Goal: Navigation & Orientation: Find specific page/section

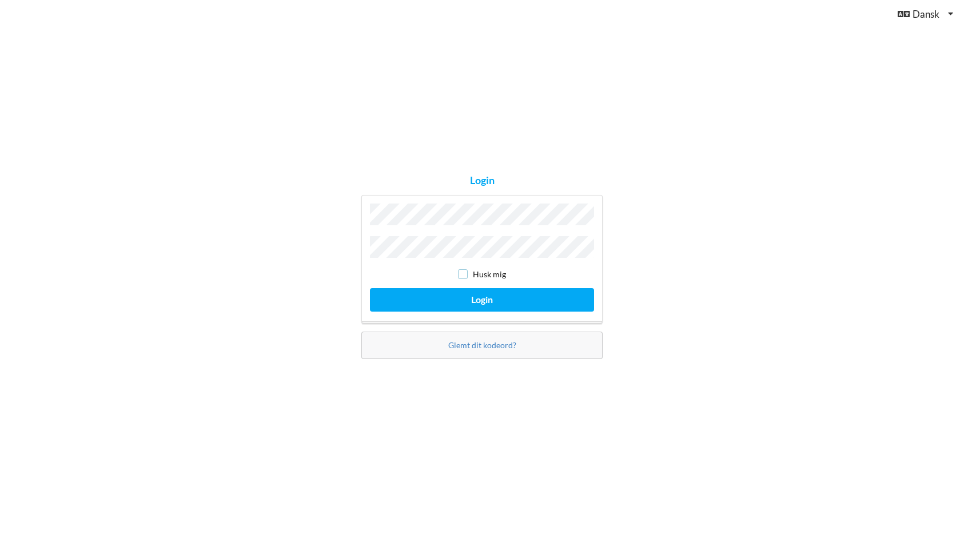
click at [461, 270] on input "checkbox" at bounding box center [463, 274] width 10 height 10
checkbox input "true"
click at [475, 294] on button "Login" at bounding box center [482, 299] width 224 height 23
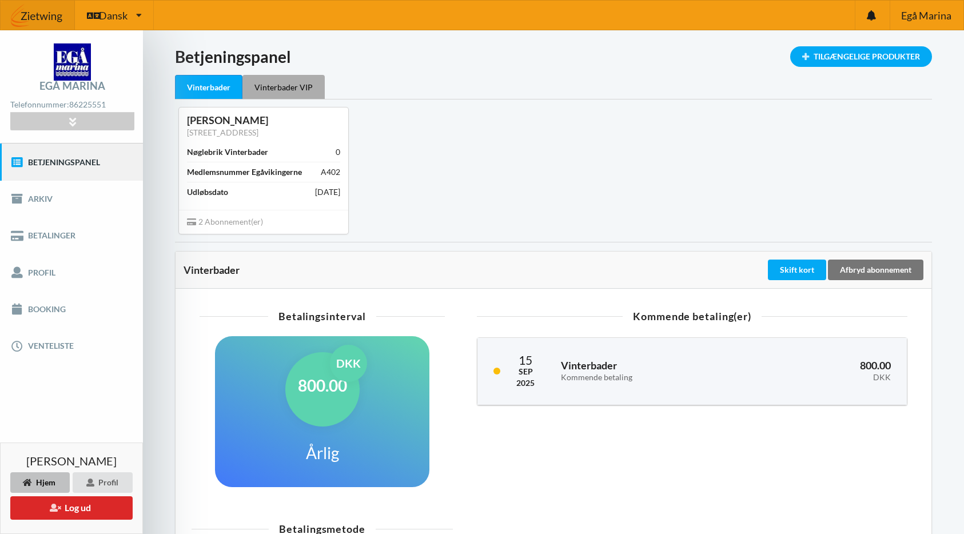
click at [272, 90] on div "Vinterbader VIP" at bounding box center [283, 87] width 82 height 24
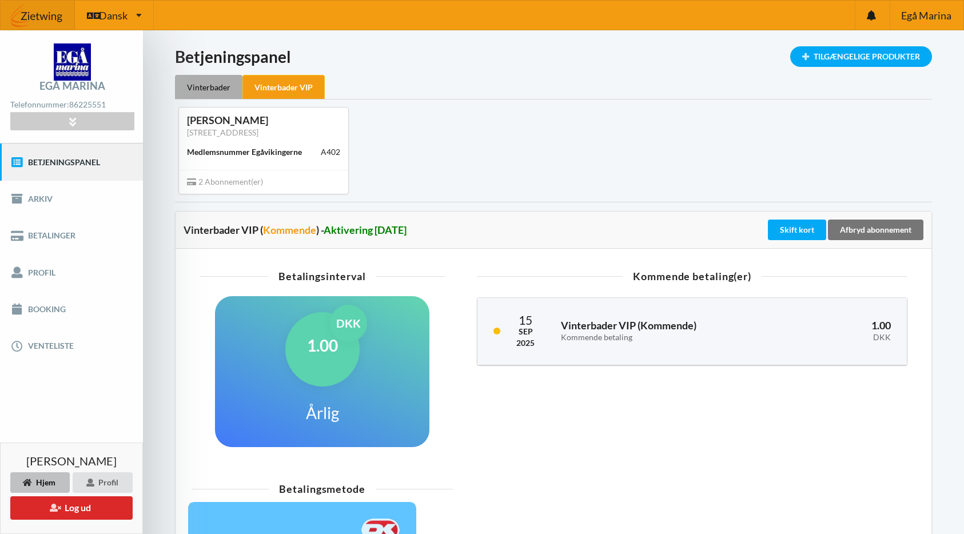
click at [205, 87] on div "Vinterbader" at bounding box center [208, 87] width 67 height 24
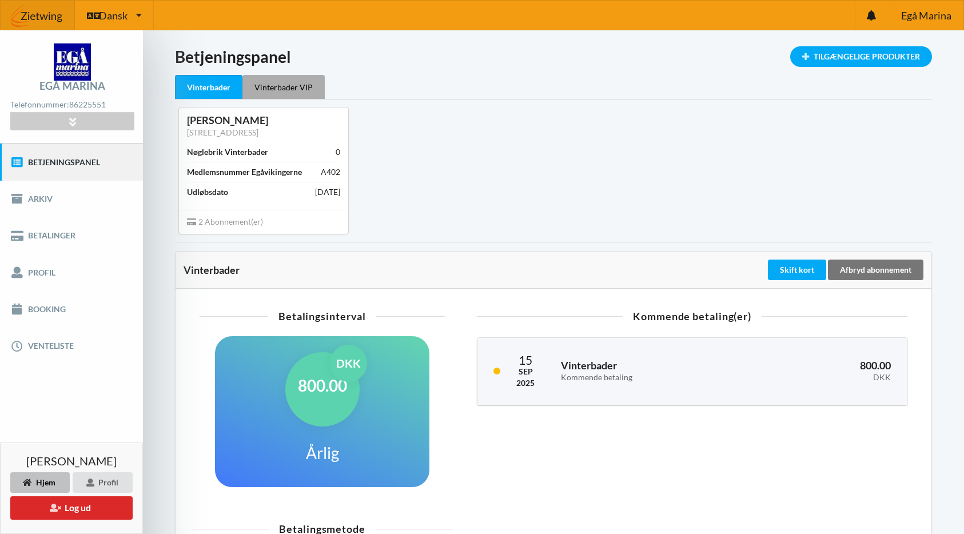
click at [306, 89] on div "Vinterbader VIP" at bounding box center [283, 87] width 82 height 24
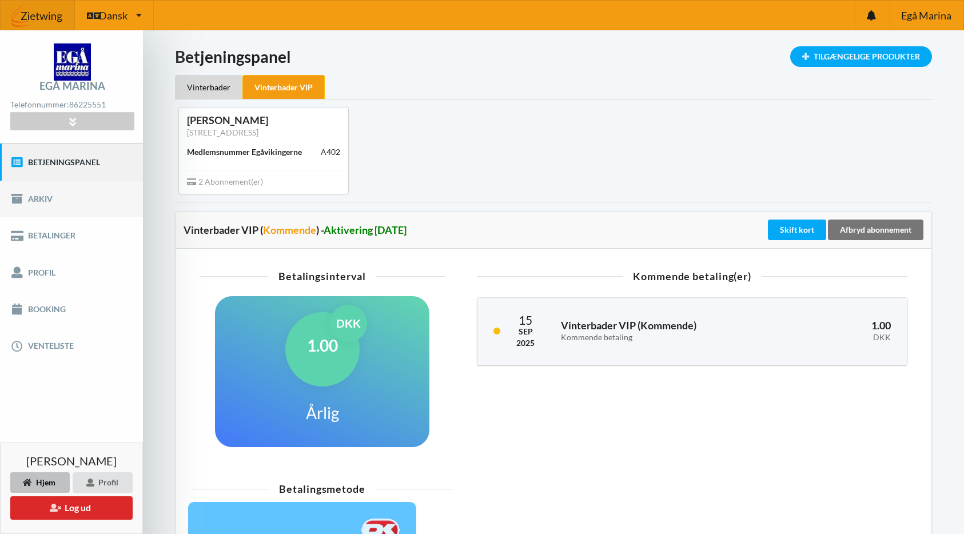
click at [91, 197] on link "Arkiv" at bounding box center [71, 199] width 143 height 37
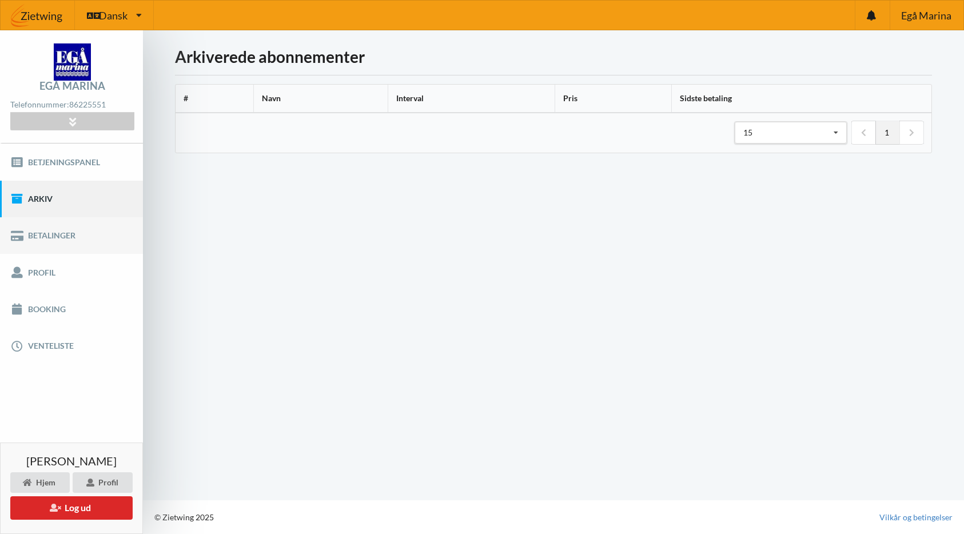
click at [73, 233] on link "Betalinger" at bounding box center [71, 235] width 143 height 37
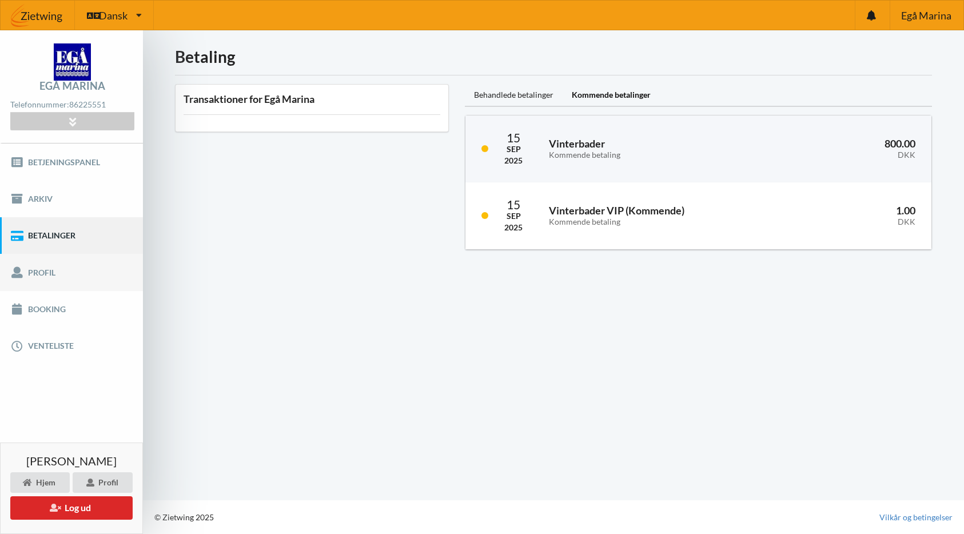
click at [55, 269] on link "Profil" at bounding box center [71, 272] width 143 height 37
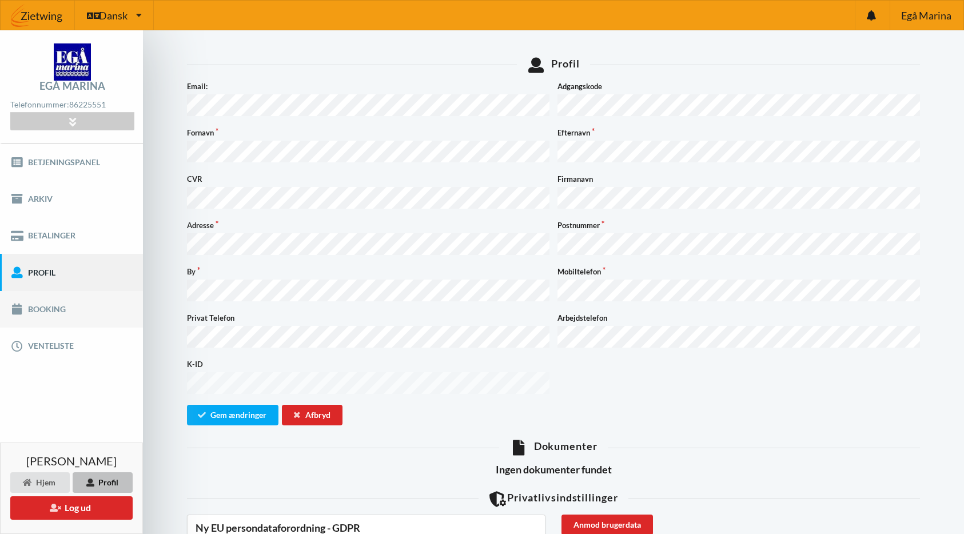
click at [54, 307] on link "Booking" at bounding box center [71, 309] width 143 height 37
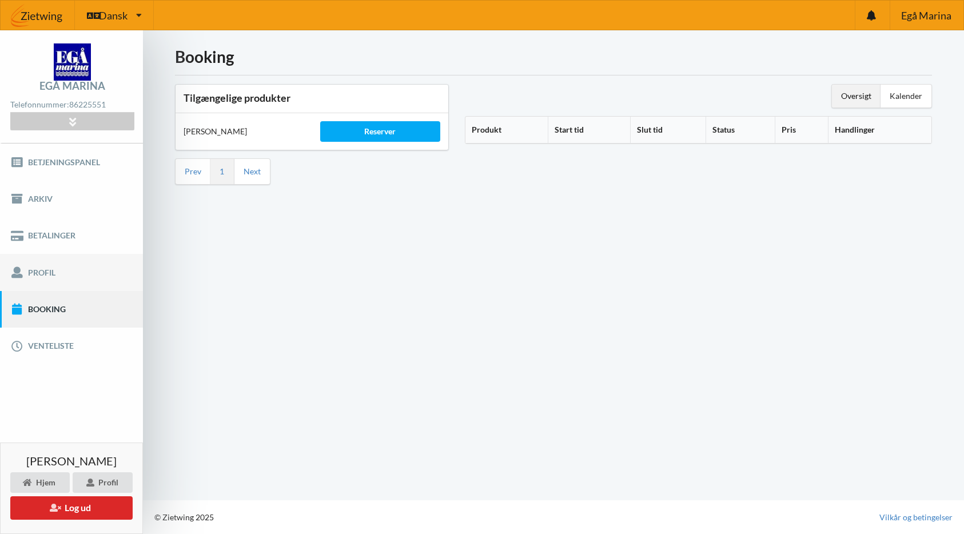
click at [55, 276] on link "Profil" at bounding box center [71, 272] width 143 height 37
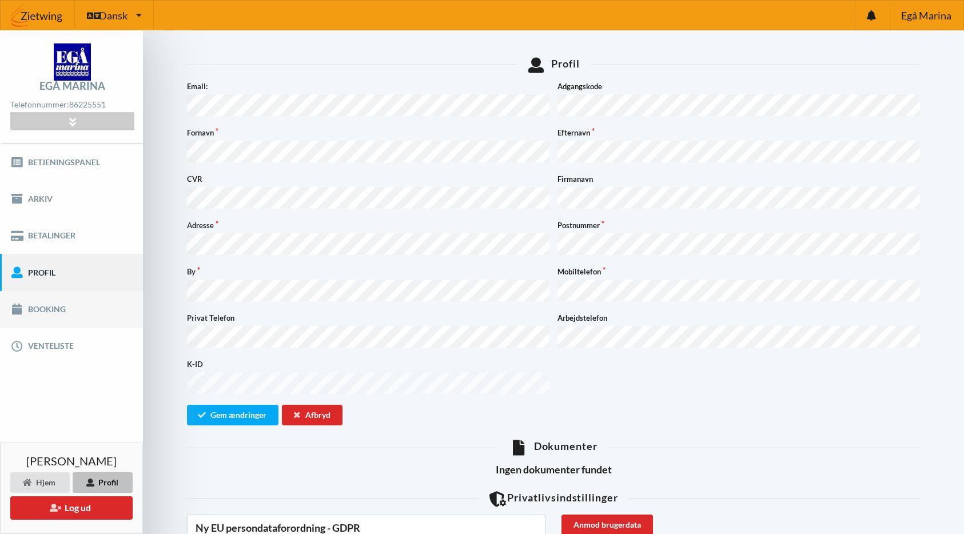
click at [50, 309] on link "Booking" at bounding box center [71, 309] width 143 height 37
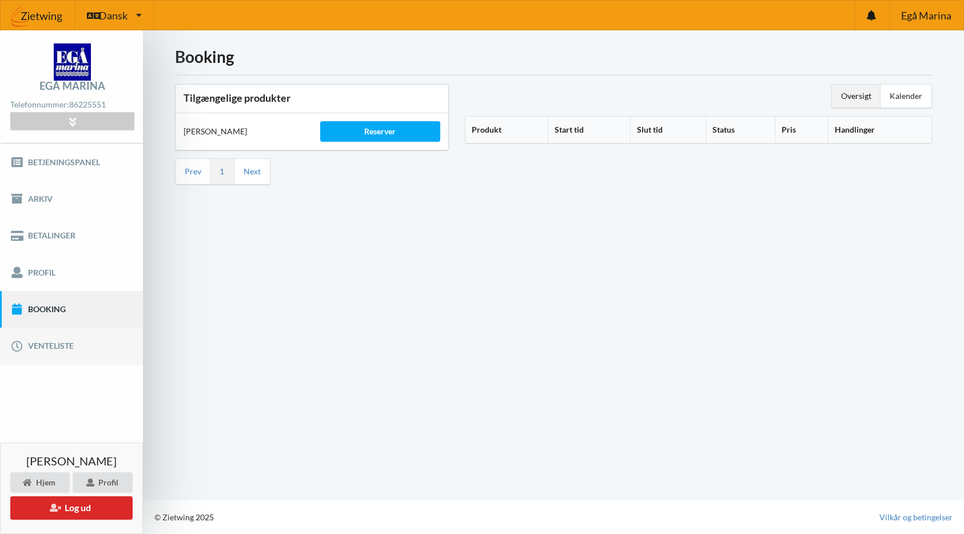
click at [61, 344] on link "Venteliste" at bounding box center [71, 346] width 143 height 37
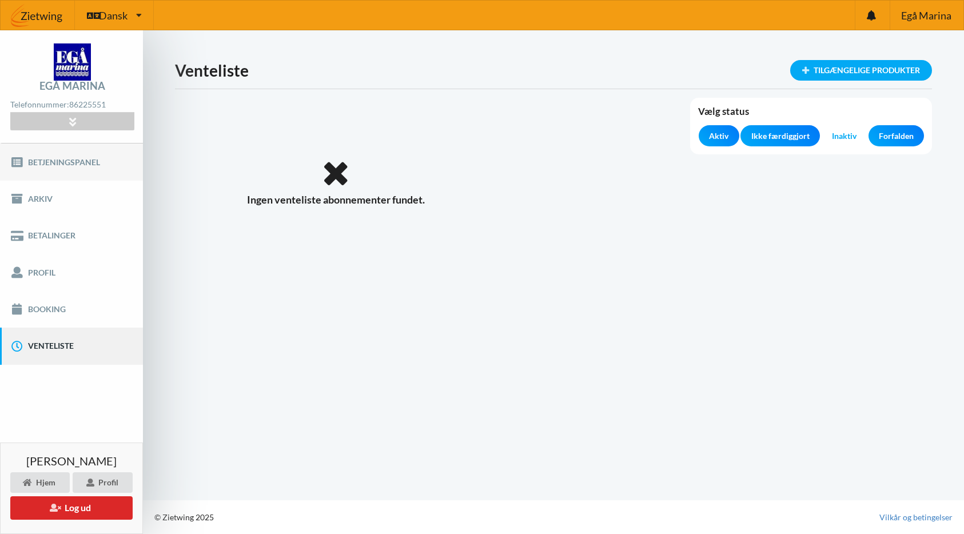
click at [73, 165] on link "Betjeningspanel" at bounding box center [71, 162] width 143 height 37
